Goal: Use online tool/utility: Utilize a website feature to perform a specific function

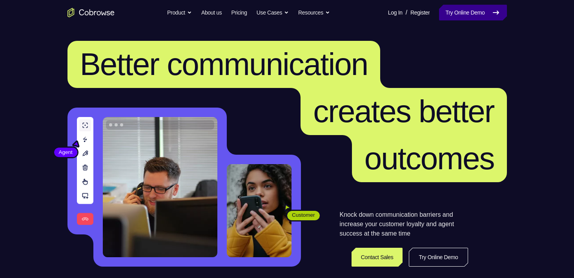
click at [457, 14] on link "Try Online Demo" at bounding box center [472, 13] width 67 height 16
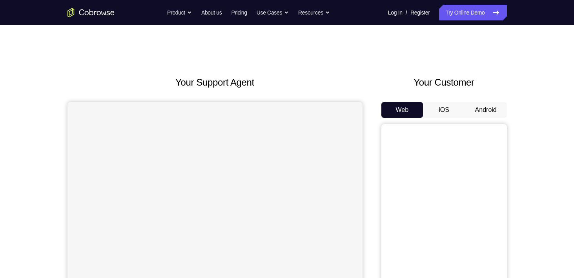
click at [479, 109] on button "Android" at bounding box center [486, 110] width 42 height 16
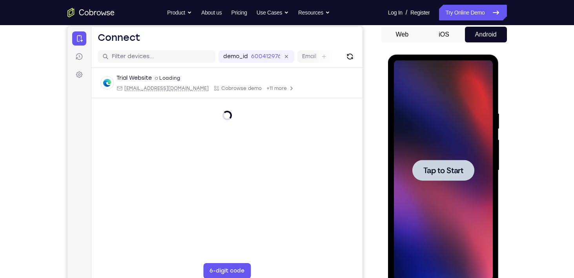
click at [435, 169] on span "Tap to Start" at bounding box center [443, 170] width 40 height 8
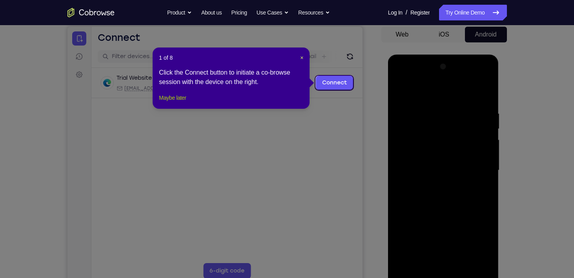
click at [175, 102] on button "Maybe later" at bounding box center [172, 97] width 27 height 9
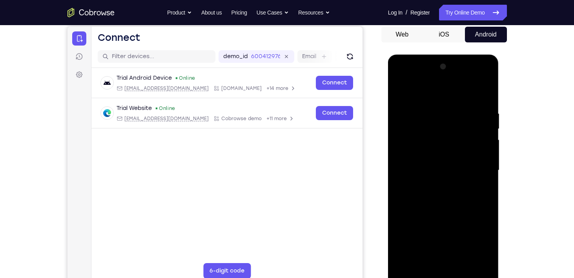
click at [443, 36] on button "iOS" at bounding box center [444, 35] width 42 height 16
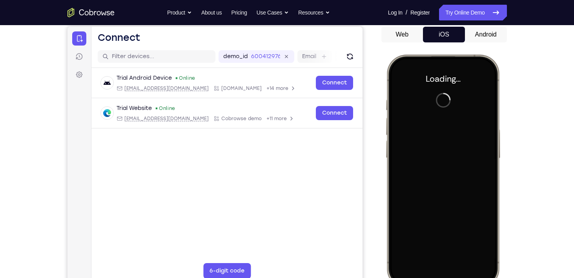
scroll to position [91, 0]
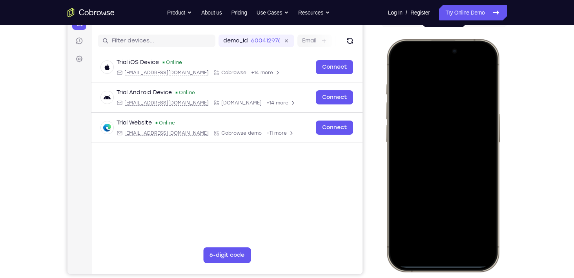
drag, startPoint x: 444, startPoint y: 261, endPoint x: 438, endPoint y: 229, distance: 33.1
click at [438, 229] on div at bounding box center [442, 155] width 103 height 224
drag, startPoint x: 439, startPoint y: 265, endPoint x: 432, endPoint y: 217, distance: 47.9
click at [432, 217] on div at bounding box center [442, 155] width 103 height 224
drag, startPoint x: 440, startPoint y: 267, endPoint x: 432, endPoint y: 237, distance: 30.8
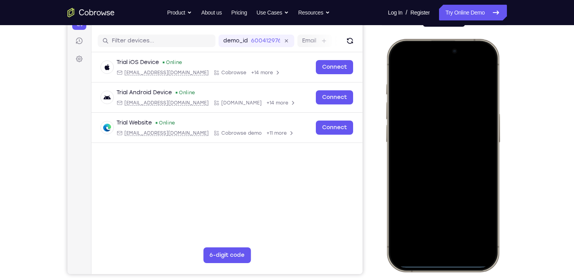
click at [432, 237] on div at bounding box center [442, 155] width 103 height 224
drag, startPoint x: 472, startPoint y: 47, endPoint x: 472, endPoint y: 90, distance: 42.8
click at [472, 90] on div at bounding box center [442, 155] width 103 height 224
drag, startPoint x: 478, startPoint y: 50, endPoint x: 475, endPoint y: 91, distance: 41.3
click at [475, 91] on div at bounding box center [442, 155] width 103 height 224
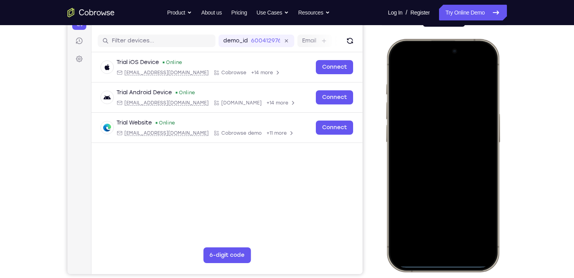
click at [424, 71] on div at bounding box center [442, 155] width 103 height 224
drag, startPoint x: 433, startPoint y: 264, endPoint x: 454, endPoint y: 166, distance: 100.2
click at [454, 166] on div at bounding box center [442, 155] width 103 height 224
drag, startPoint x: 438, startPoint y: 265, endPoint x: 438, endPoint y: 244, distance: 21.6
click at [438, 244] on div at bounding box center [442, 155] width 103 height 224
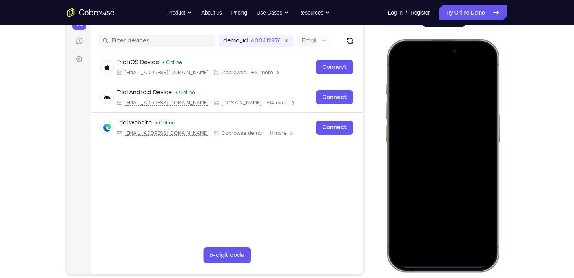
click at [431, 268] on div at bounding box center [442, 155] width 115 height 233
click at [432, 265] on div at bounding box center [442, 155] width 103 height 224
drag, startPoint x: 432, startPoint y: 265, endPoint x: 437, endPoint y: 215, distance: 50.5
click at [437, 215] on div at bounding box center [442, 155] width 103 height 224
click at [439, 265] on div at bounding box center [442, 155] width 103 height 224
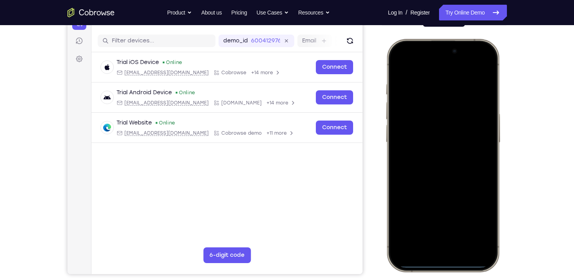
drag, startPoint x: 438, startPoint y: 266, endPoint x: 439, endPoint y: 229, distance: 36.9
click at [439, 229] on div at bounding box center [442, 155] width 103 height 224
drag, startPoint x: 440, startPoint y: 265, endPoint x: 442, endPoint y: 235, distance: 29.9
click at [442, 235] on div at bounding box center [442, 155] width 103 height 224
click at [439, 264] on div at bounding box center [442, 155] width 103 height 224
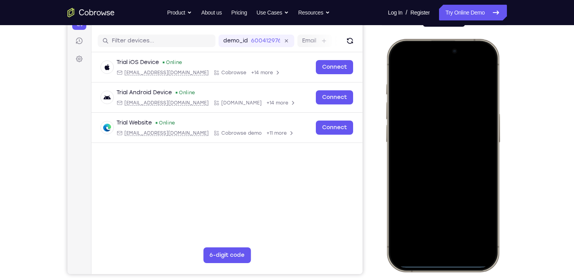
click at [439, 262] on div at bounding box center [442, 155] width 103 height 224
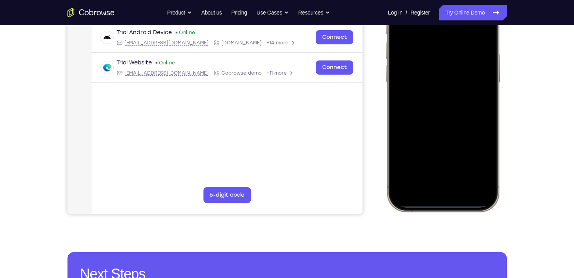
scroll to position [143, 0]
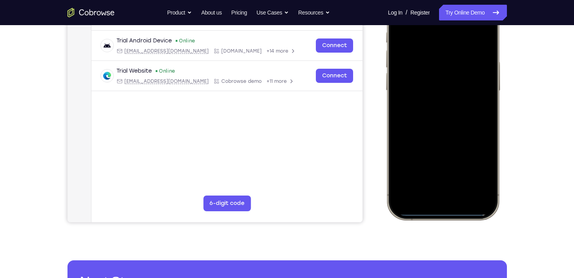
drag, startPoint x: 447, startPoint y: 212, endPoint x: 450, endPoint y: 164, distance: 48.0
click at [450, 164] on div at bounding box center [442, 103] width 103 height 224
drag, startPoint x: 448, startPoint y: 211, endPoint x: 448, endPoint y: 201, distance: 9.8
click at [448, 201] on div at bounding box center [442, 103] width 103 height 224
drag, startPoint x: 455, startPoint y: 212, endPoint x: 453, endPoint y: 200, distance: 12.4
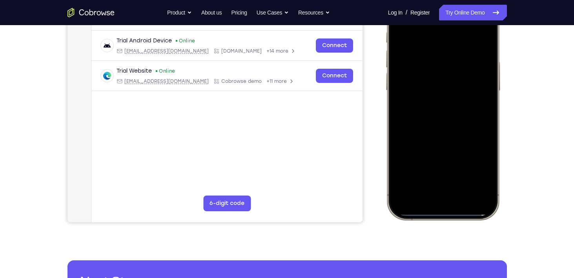
click at [453, 200] on div at bounding box center [442, 103] width 103 height 224
drag, startPoint x: 450, startPoint y: 213, endPoint x: 457, endPoint y: 149, distance: 63.9
click at [457, 149] on div at bounding box center [442, 103] width 103 height 224
drag, startPoint x: 436, startPoint y: 213, endPoint x: 445, endPoint y: 143, distance: 70.1
click at [445, 143] on div at bounding box center [442, 103] width 103 height 224
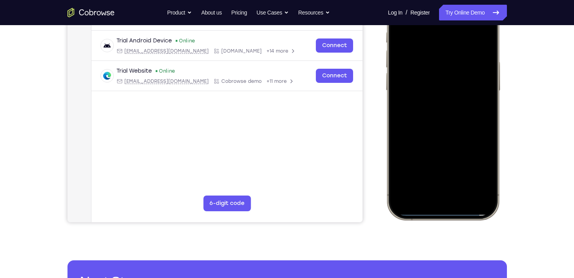
click at [444, 213] on div at bounding box center [442, 103] width 103 height 224
drag, startPoint x: 444, startPoint y: 215, endPoint x: 444, endPoint y: 151, distance: 64.3
click at [444, 151] on div at bounding box center [442, 103] width 103 height 224
click at [447, 213] on div at bounding box center [442, 103] width 103 height 224
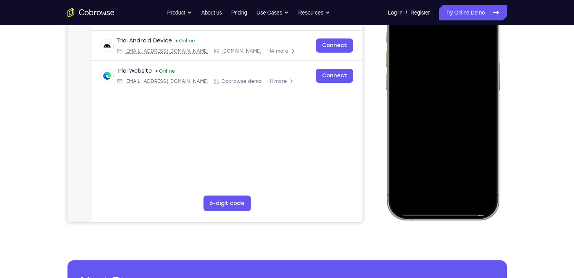
click at [447, 213] on div at bounding box center [442, 103] width 103 height 224
drag, startPoint x: 447, startPoint y: 213, endPoint x: 461, endPoint y: 129, distance: 84.6
click at [461, 129] on div at bounding box center [442, 103] width 103 height 224
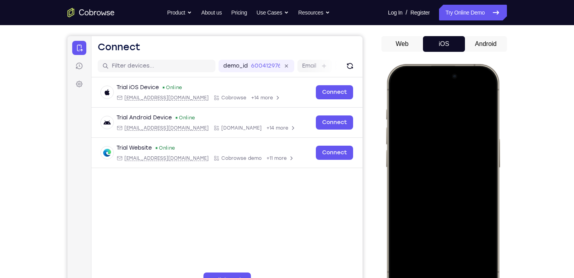
scroll to position [65, 0]
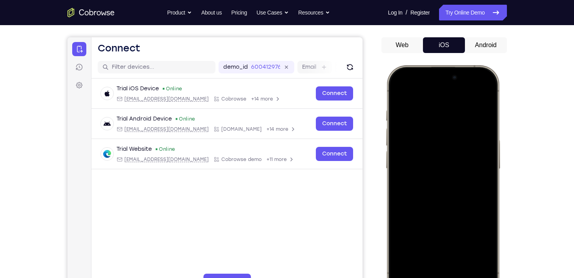
drag, startPoint x: 440, startPoint y: 95, endPoint x: 522, endPoint y: 267, distance: 191.1
click at [502, 267] on html "Online web based iOS Simulators and Android Emulators. Run iPhone, iPad, Mobile…" at bounding box center [444, 182] width 118 height 235
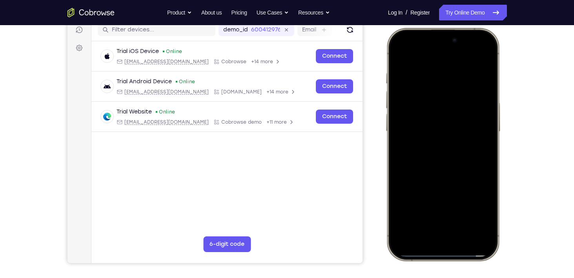
scroll to position [104, 0]
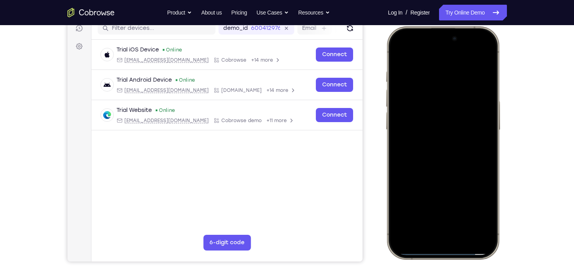
click at [470, 254] on div at bounding box center [442, 143] width 103 height 224
drag, startPoint x: 470, startPoint y: 254, endPoint x: 406, endPoint y: 254, distance: 63.2
click at [406, 254] on div at bounding box center [442, 143] width 103 height 224
drag, startPoint x: 466, startPoint y: 253, endPoint x: 400, endPoint y: 255, distance: 66.0
click at [400, 255] on div at bounding box center [442, 142] width 115 height 233
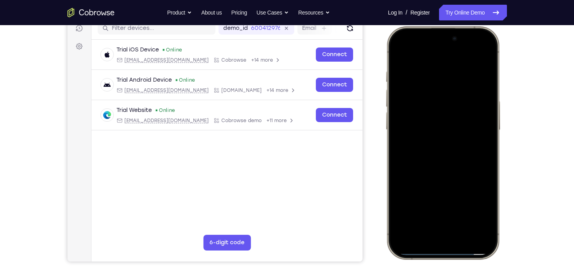
drag, startPoint x: 410, startPoint y: 253, endPoint x: 467, endPoint y: 248, distance: 57.9
click at [467, 248] on div at bounding box center [442, 143] width 103 height 224
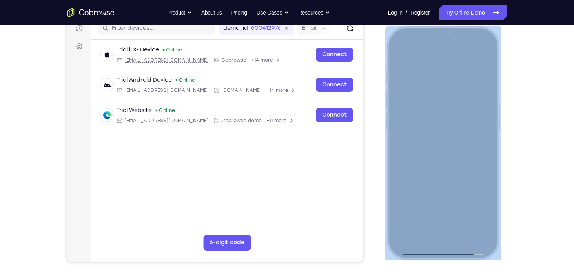
click at [392, 246] on div at bounding box center [442, 142] width 115 height 233
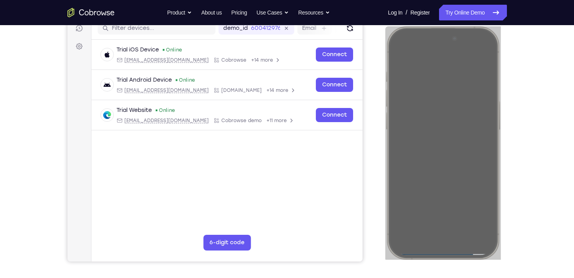
drag, startPoint x: 7, startPoint y: 220, endPoint x: 526, endPoint y: 186, distance: 520.4
click at [526, 186] on div "Your Support Agent Your Customer Web iOS Android Next Steps We’d be happy to gi…" at bounding box center [287, 180] width 502 height 517
click at [372, 108] on div "Your Support Agent Your Customer Web iOS Android" at bounding box center [286, 117] width 439 height 290
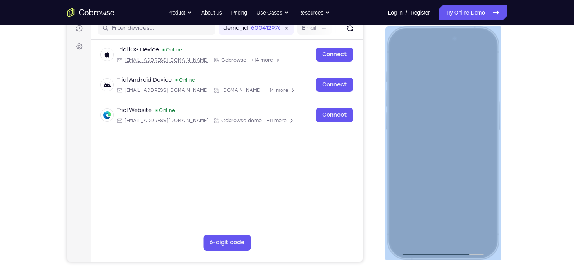
click at [448, 247] on div at bounding box center [442, 143] width 103 height 224
click at [481, 237] on div at bounding box center [442, 143] width 103 height 224
click at [481, 39] on div at bounding box center [442, 143] width 103 height 224
click at [411, 33] on div at bounding box center [442, 143] width 103 height 224
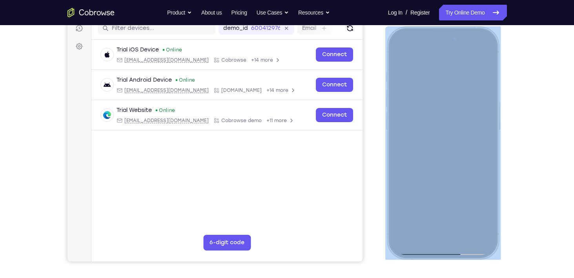
click at [484, 233] on div at bounding box center [442, 143] width 103 height 224
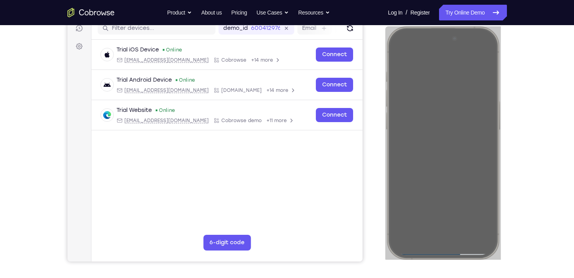
click at [510, 237] on div "Your Support Agent Your Customer Web iOS Android Next Steps We’d be happy to gi…" at bounding box center [287, 180] width 502 height 517
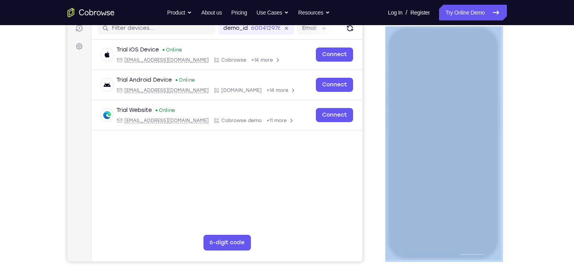
click at [510, 237] on div "Your Support Agent Your Customer Web iOS Android Next Steps We’d be happy to gi…" at bounding box center [287, 180] width 502 height 517
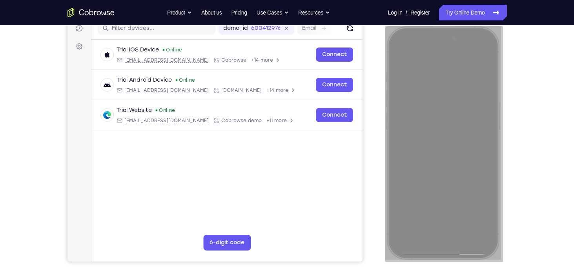
click at [333, 206] on main "demo_id 600412976 600412976 Email User ID Device ID Device name 6-digit code Co…" at bounding box center [226, 148] width 271 height 263
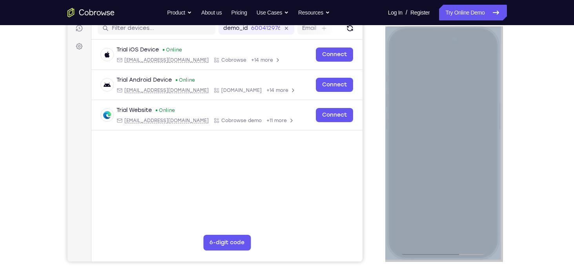
scroll to position [126, 0]
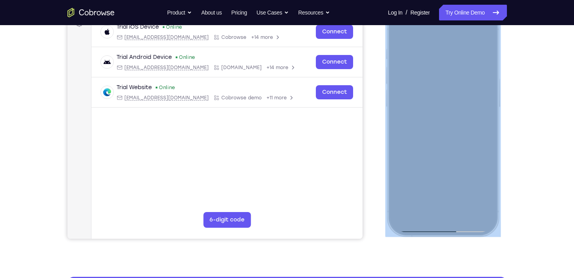
click at [448, 230] on div at bounding box center [442, 120] width 103 height 224
drag, startPoint x: 448, startPoint y: 230, endPoint x: 452, endPoint y: 213, distance: 17.4
click at [452, 213] on div at bounding box center [442, 120] width 103 height 224
click at [458, 230] on div at bounding box center [442, 120] width 103 height 224
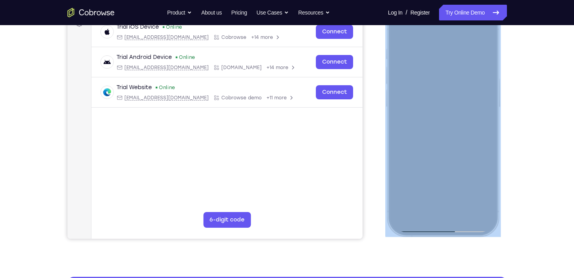
click at [458, 230] on div at bounding box center [442, 120] width 103 height 224
drag, startPoint x: 458, startPoint y: 230, endPoint x: 467, endPoint y: 199, distance: 31.9
click at [467, 199] on div at bounding box center [442, 120] width 103 height 224
click at [453, 230] on div at bounding box center [442, 120] width 103 height 224
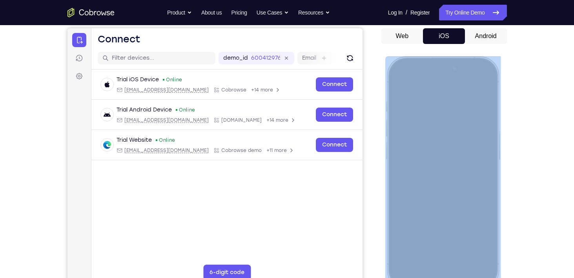
scroll to position [73, 0]
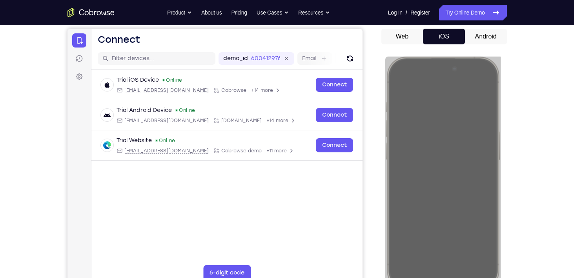
click at [484, 30] on button "Android" at bounding box center [486, 37] width 42 height 16
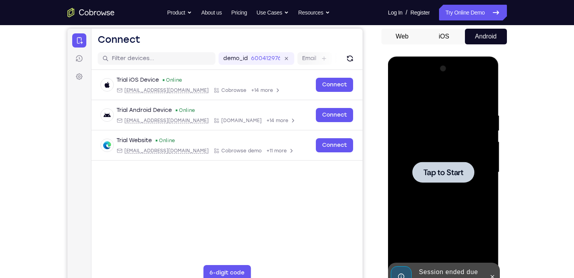
click at [451, 166] on div at bounding box center [443, 172] width 62 height 21
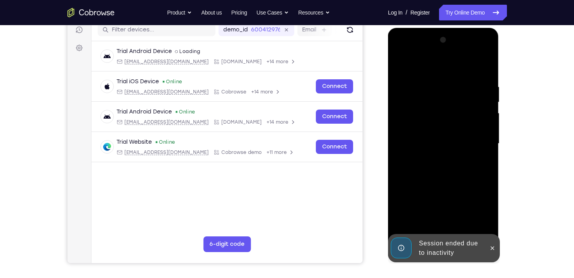
scroll to position [117, 0]
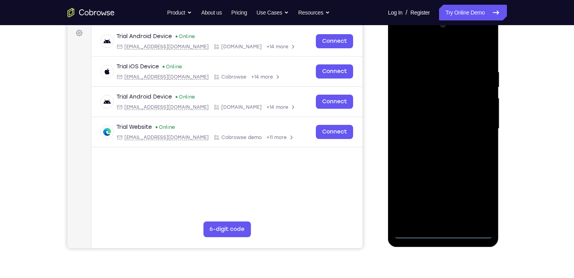
click at [442, 233] on div at bounding box center [443, 129] width 99 height 220
drag, startPoint x: 454, startPoint y: 159, endPoint x: 462, endPoint y: 103, distance: 56.3
click at [462, 103] on div at bounding box center [443, 129] width 99 height 220
click at [452, 64] on div at bounding box center [443, 129] width 99 height 220
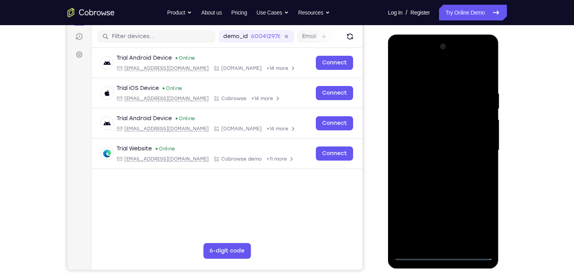
scroll to position [94, 0]
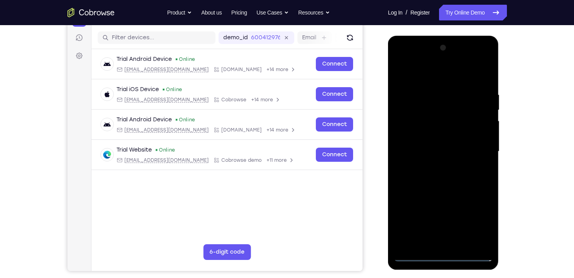
click at [408, 60] on div at bounding box center [443, 152] width 99 height 220
click at [476, 149] on div at bounding box center [443, 152] width 99 height 220
click at [435, 165] on div at bounding box center [443, 152] width 99 height 220
click at [434, 144] on div at bounding box center [443, 152] width 99 height 220
click at [420, 120] on div at bounding box center [443, 152] width 99 height 220
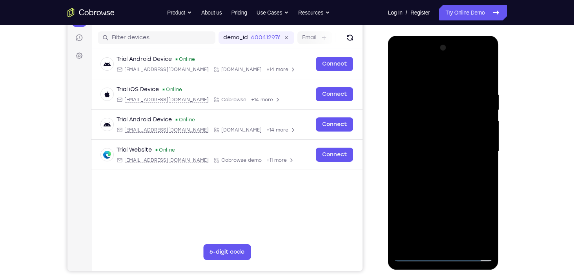
click at [414, 135] on div at bounding box center [443, 152] width 99 height 220
click at [482, 135] on div at bounding box center [443, 152] width 99 height 220
click at [444, 150] on div at bounding box center [443, 152] width 99 height 220
click at [447, 177] on div at bounding box center [443, 152] width 99 height 220
click at [446, 190] on div at bounding box center [443, 152] width 99 height 220
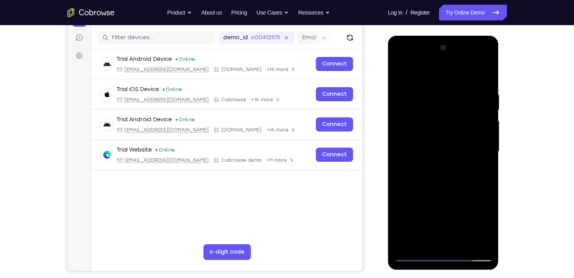
click at [446, 190] on div at bounding box center [443, 152] width 99 height 220
click at [463, 75] on div at bounding box center [443, 152] width 99 height 220
click at [459, 86] on div at bounding box center [443, 152] width 99 height 220
click at [447, 113] on div at bounding box center [443, 152] width 99 height 220
click at [440, 127] on div at bounding box center [443, 152] width 99 height 220
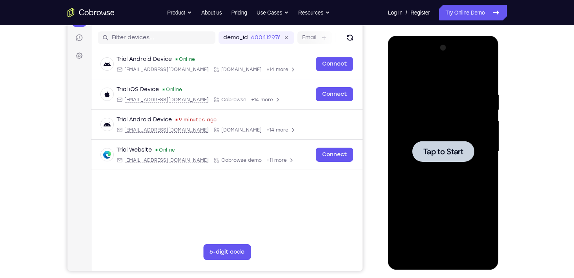
click at [440, 148] on span "Tap to Start" at bounding box center [443, 151] width 40 height 8
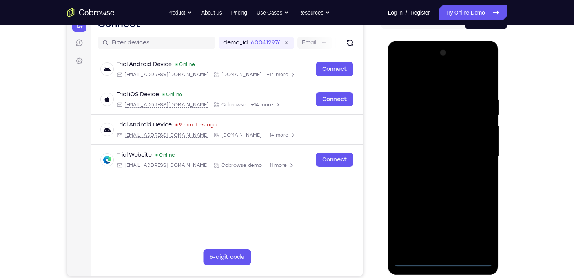
scroll to position [89, 0]
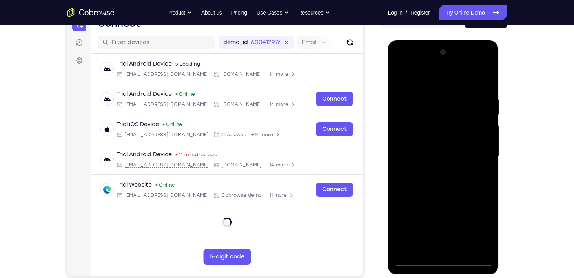
click at [443, 260] on div at bounding box center [443, 156] width 99 height 220
click at [478, 226] on div at bounding box center [443, 156] width 99 height 220
click at [410, 63] on div at bounding box center [443, 156] width 99 height 220
click at [472, 151] on div at bounding box center [443, 156] width 99 height 220
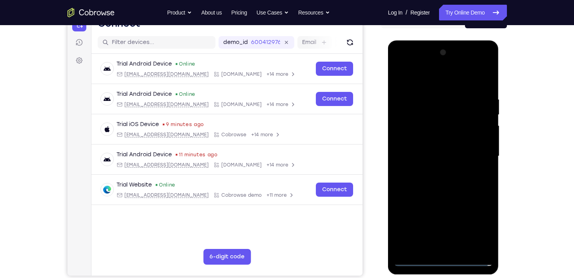
click at [436, 169] on div at bounding box center [443, 156] width 99 height 220
click at [430, 139] on div at bounding box center [443, 156] width 99 height 220
click at [429, 145] on div at bounding box center [443, 156] width 99 height 220
click at [434, 169] on div at bounding box center [443, 156] width 99 height 220
click at [427, 119] on div at bounding box center [443, 156] width 99 height 220
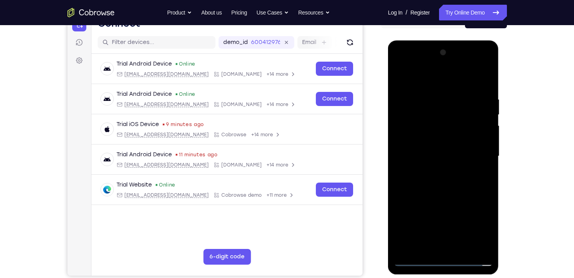
click at [418, 120] on div at bounding box center [443, 156] width 99 height 220
click at [422, 132] on div at bounding box center [443, 156] width 99 height 220
click at [426, 172] on div at bounding box center [443, 156] width 99 height 220
click at [442, 148] on div at bounding box center [443, 156] width 99 height 220
click at [442, 245] on div at bounding box center [443, 156] width 99 height 220
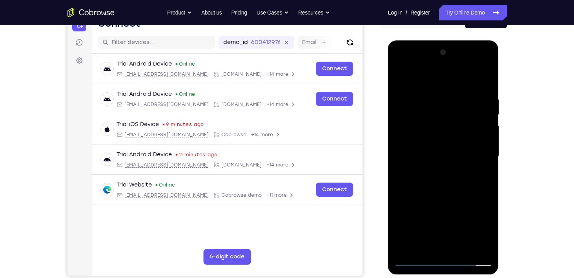
click at [442, 247] on div at bounding box center [443, 156] width 99 height 220
click at [416, 117] on div at bounding box center [443, 156] width 99 height 220
click at [432, 160] on div at bounding box center [443, 156] width 99 height 220
click at [445, 157] on div at bounding box center [443, 156] width 99 height 220
click at [442, 250] on div at bounding box center [443, 156] width 99 height 220
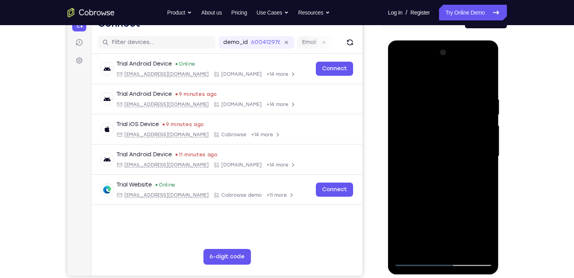
click at [435, 137] on div at bounding box center [443, 156] width 99 height 220
click at [462, 177] on div at bounding box center [443, 156] width 99 height 220
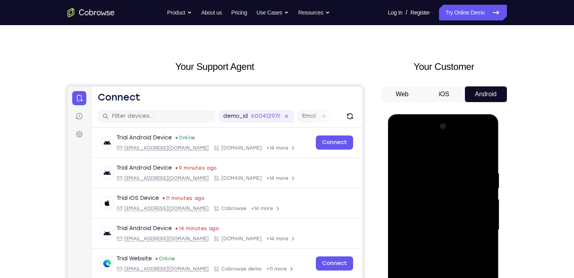
scroll to position [17, 0]
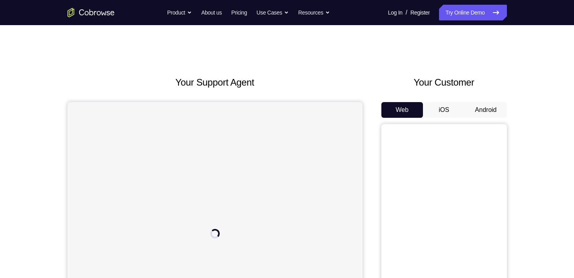
click at [497, 113] on button "Android" at bounding box center [486, 110] width 42 height 16
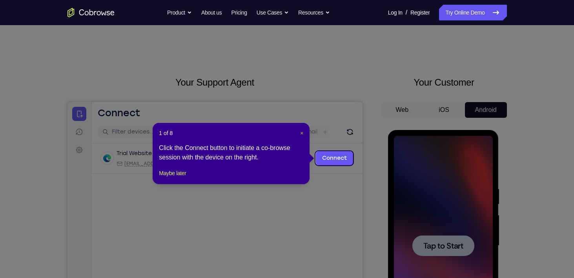
click at [302, 132] on span "×" at bounding box center [301, 133] width 3 height 6
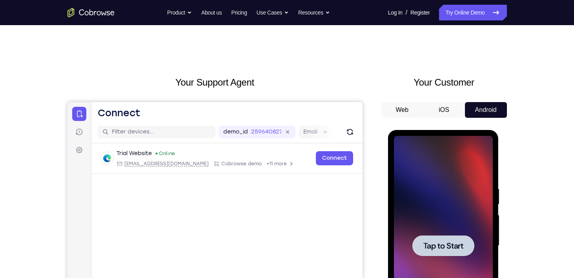
click at [414, 202] on div at bounding box center [443, 246] width 99 height 220
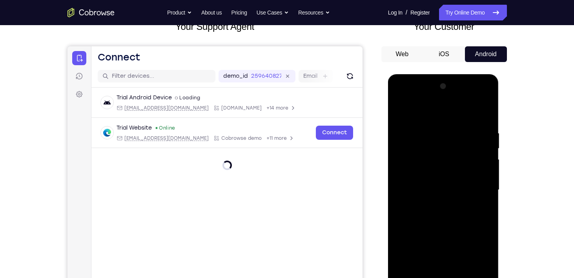
scroll to position [121, 0]
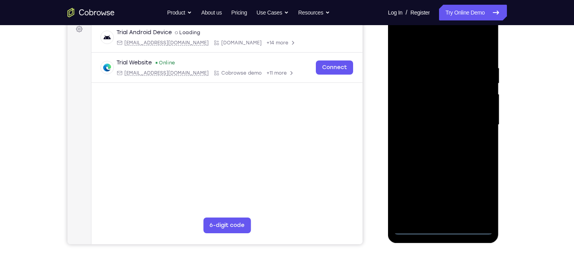
click at [442, 232] on div at bounding box center [443, 125] width 99 height 220
click at [481, 192] on div at bounding box center [443, 125] width 99 height 220
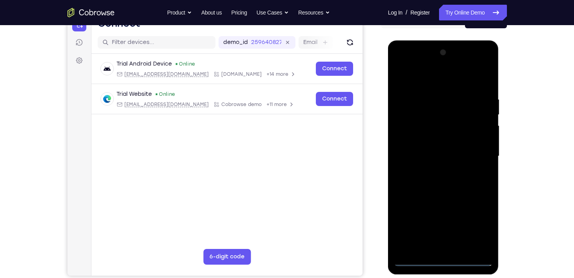
scroll to position [90, 0]
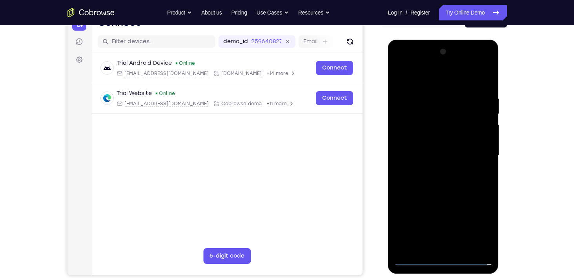
click at [413, 64] on div at bounding box center [443, 156] width 99 height 220
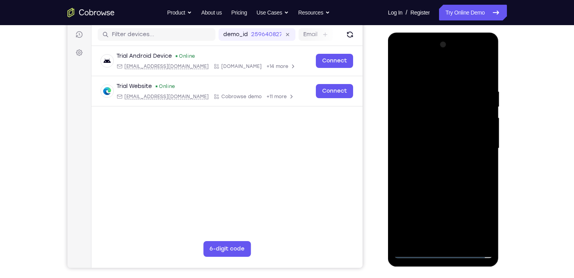
scroll to position [99, 0]
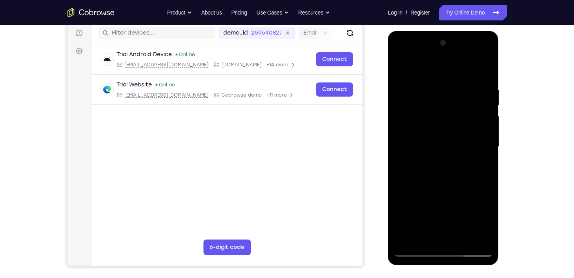
click at [454, 100] on div at bounding box center [443, 147] width 99 height 220
click at [470, 128] on div at bounding box center [443, 147] width 99 height 220
click at [452, 141] on div at bounding box center [443, 147] width 99 height 220
click at [488, 51] on div at bounding box center [443, 147] width 99 height 220
click at [486, 56] on div at bounding box center [443, 147] width 99 height 220
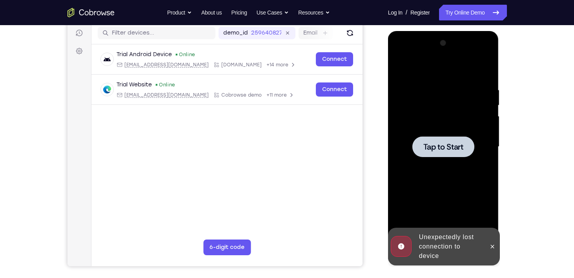
click at [450, 147] on span "Tap to Start" at bounding box center [443, 147] width 40 height 8
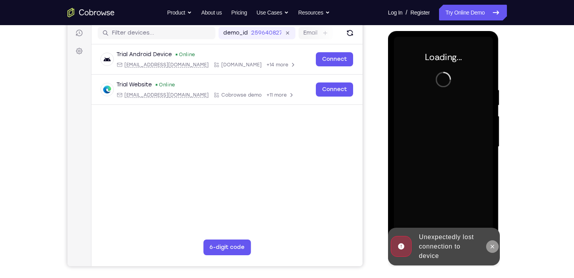
click at [493, 246] on icon at bounding box center [492, 246] width 6 height 6
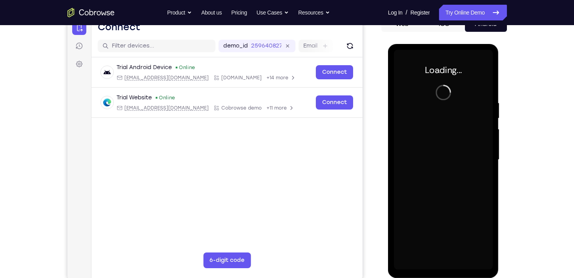
scroll to position [85, 0]
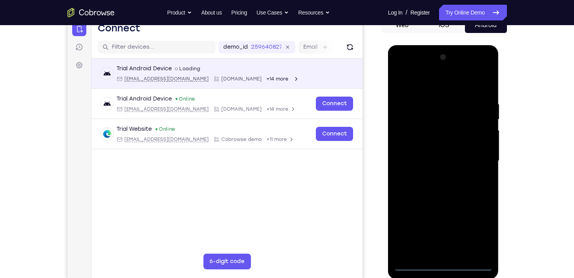
click at [295, 77] on icon "Open device details" at bounding box center [296, 79] width 2 height 4
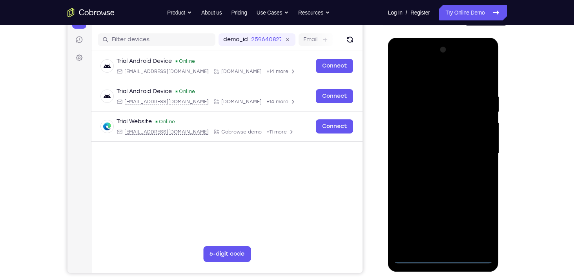
scroll to position [93, 0]
click at [444, 255] on div at bounding box center [443, 153] width 99 height 220
click at [477, 224] on div at bounding box center [443, 153] width 99 height 220
click at [488, 62] on div at bounding box center [443, 153] width 99 height 220
click at [472, 74] on div at bounding box center [443, 153] width 99 height 220
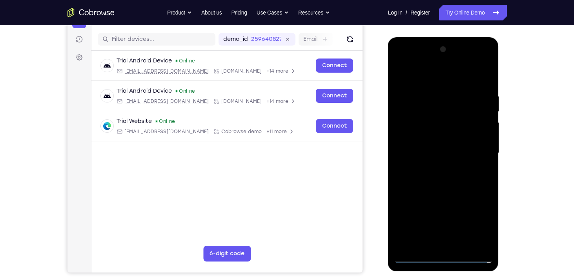
click at [441, 64] on div at bounding box center [443, 153] width 99 height 220
click at [441, 61] on div at bounding box center [443, 153] width 99 height 220
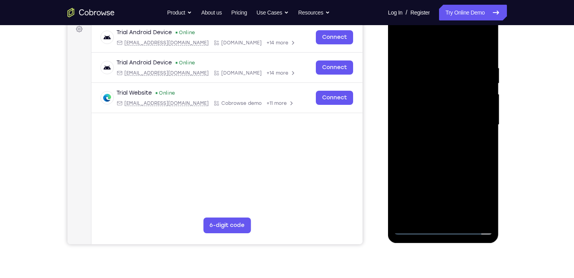
scroll to position [122, 0]
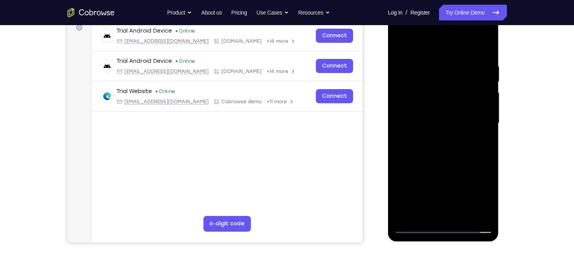
drag, startPoint x: 457, startPoint y: 142, endPoint x: 461, endPoint y: 62, distance: 80.1
click at [461, 62] on div at bounding box center [443, 123] width 99 height 220
drag, startPoint x: 446, startPoint y: 167, endPoint x: 452, endPoint y: 114, distance: 53.4
click at [452, 114] on div at bounding box center [443, 123] width 99 height 220
drag, startPoint x: 452, startPoint y: 135, endPoint x: 467, endPoint y: 107, distance: 30.9
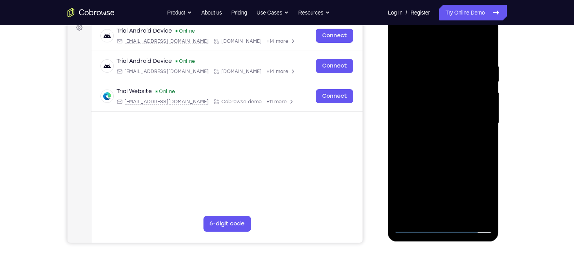
click at [467, 107] on div at bounding box center [443, 123] width 99 height 220
drag, startPoint x: 454, startPoint y: 150, endPoint x: 471, endPoint y: 147, distance: 17.5
click at [471, 147] on div at bounding box center [443, 123] width 99 height 220
drag, startPoint x: 471, startPoint y: 147, endPoint x: 477, endPoint y: 102, distance: 45.5
click at [477, 102] on div at bounding box center [443, 123] width 99 height 220
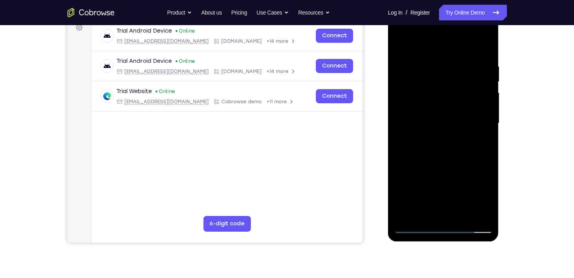
drag, startPoint x: 465, startPoint y: 126, endPoint x: 459, endPoint y: 175, distance: 50.2
click at [459, 175] on div at bounding box center [443, 123] width 99 height 220
drag, startPoint x: 457, startPoint y: 138, endPoint x: 455, endPoint y: 42, distance: 96.5
click at [455, 42] on div at bounding box center [443, 123] width 99 height 220
click at [443, 35] on div at bounding box center [443, 123] width 99 height 220
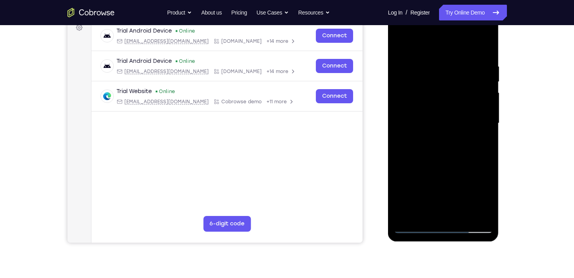
click at [437, 31] on div at bounding box center [443, 123] width 99 height 220
click at [432, 32] on div at bounding box center [443, 123] width 99 height 220
click at [443, 224] on div at bounding box center [443, 123] width 99 height 220
click at [443, 226] on div at bounding box center [443, 123] width 99 height 220
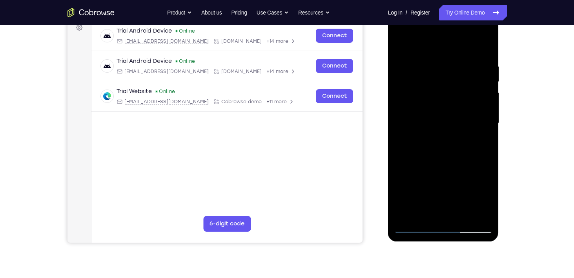
click at [443, 226] on div at bounding box center [443, 123] width 99 height 220
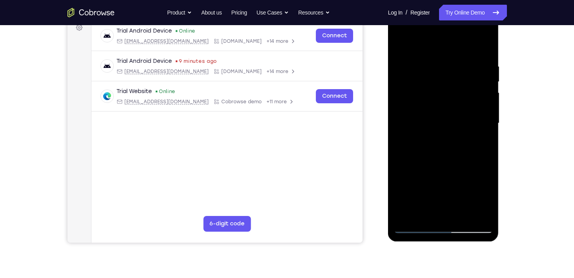
click at [476, 193] on div at bounding box center [443, 123] width 99 height 220
click at [444, 107] on div at bounding box center [443, 123] width 99 height 220
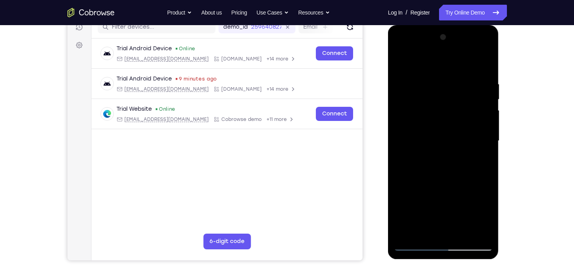
scroll to position [105, 0]
click at [486, 188] on div at bounding box center [443, 141] width 99 height 220
click at [479, 187] on div at bounding box center [443, 141] width 99 height 220
click at [428, 186] on div at bounding box center [443, 141] width 99 height 220
click at [464, 217] on div at bounding box center [443, 141] width 99 height 220
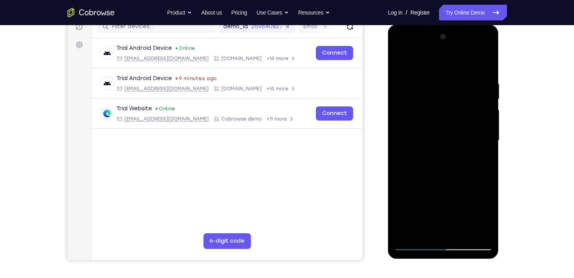
click at [454, 203] on div at bounding box center [443, 141] width 99 height 220
click at [460, 186] on div at bounding box center [443, 141] width 99 height 220
click at [454, 216] on div at bounding box center [443, 141] width 99 height 220
click at [473, 230] on div at bounding box center [443, 141] width 99 height 220
click at [434, 215] on div at bounding box center [443, 141] width 99 height 220
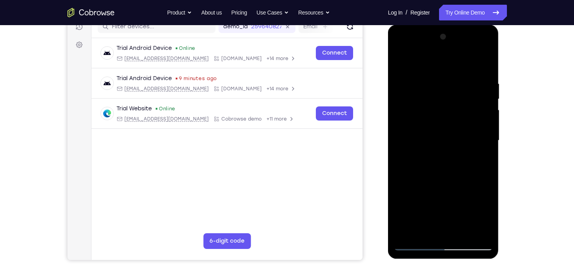
click at [480, 186] on div at bounding box center [443, 141] width 99 height 220
click at [473, 214] on div at bounding box center [443, 141] width 99 height 220
click at [486, 229] on div at bounding box center [443, 141] width 99 height 220
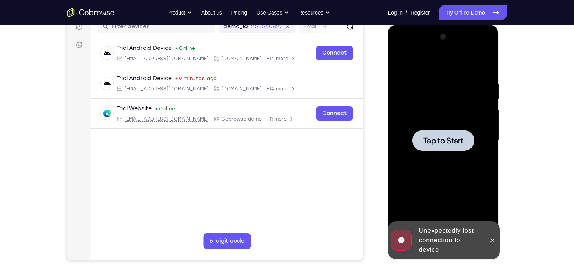
click at [440, 142] on span "Tap to Start" at bounding box center [443, 141] width 40 height 8
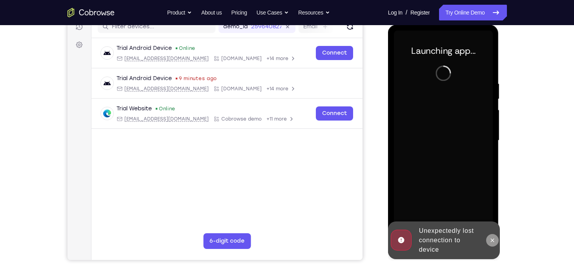
click at [493, 240] on icon at bounding box center [493, 240] width 4 height 4
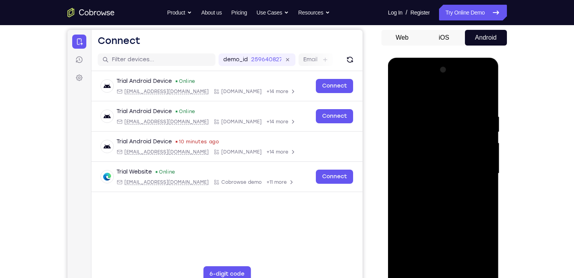
scroll to position [105, 0]
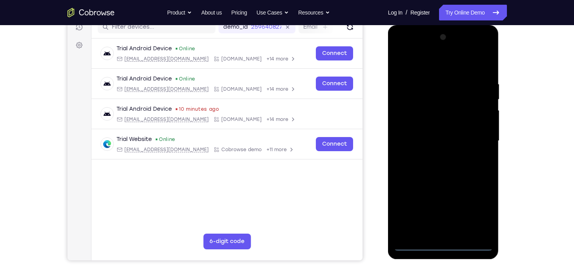
click at [443, 244] on div at bounding box center [443, 141] width 99 height 220
click at [478, 205] on div at bounding box center [443, 141] width 99 height 220
click at [485, 49] on div at bounding box center [443, 141] width 99 height 220
click at [452, 64] on div at bounding box center [443, 141] width 99 height 220
click at [427, 47] on div at bounding box center [443, 141] width 99 height 220
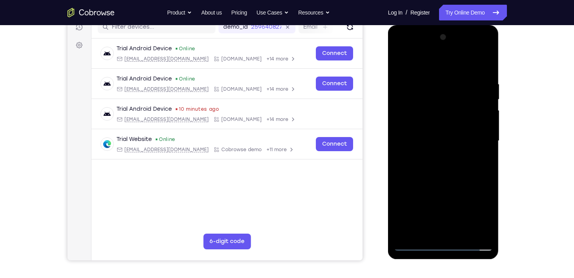
click at [436, 185] on div at bounding box center [443, 141] width 99 height 220
drag, startPoint x: 439, startPoint y: 137, endPoint x: 457, endPoint y: 95, distance: 45.8
click at [457, 95] on div at bounding box center [443, 141] width 99 height 220
drag, startPoint x: 436, startPoint y: 158, endPoint x: 450, endPoint y: 97, distance: 61.9
click at [450, 97] on div at bounding box center [443, 141] width 99 height 220
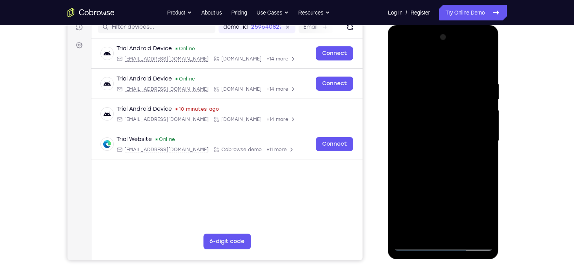
drag, startPoint x: 441, startPoint y: 177, endPoint x: 450, endPoint y: 101, distance: 75.8
click at [450, 101] on div at bounding box center [443, 141] width 99 height 220
drag, startPoint x: 461, startPoint y: 181, endPoint x: 464, endPoint y: 134, distance: 47.2
click at [464, 134] on div at bounding box center [443, 141] width 99 height 220
click at [440, 122] on div at bounding box center [443, 141] width 99 height 220
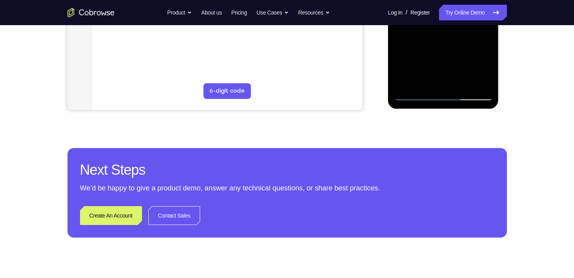
scroll to position [257, 0]
